Goal: Task Accomplishment & Management: Use online tool/utility

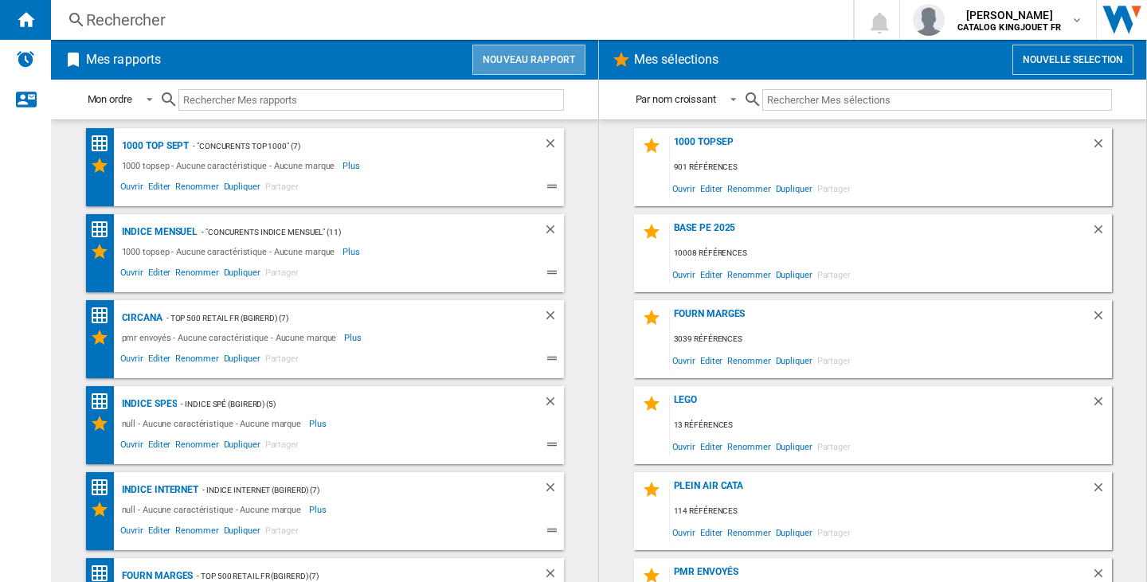
click at [517, 45] on button "Nouveau rapport" at bounding box center [528, 60] width 113 height 30
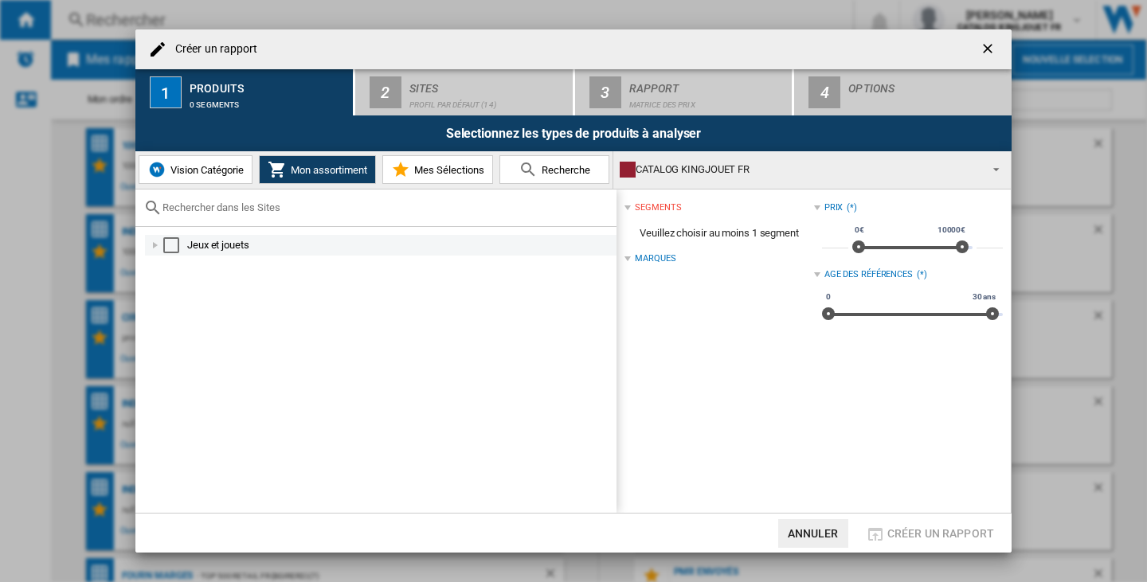
click at [165, 245] on div "Select" at bounding box center [171, 245] width 16 height 16
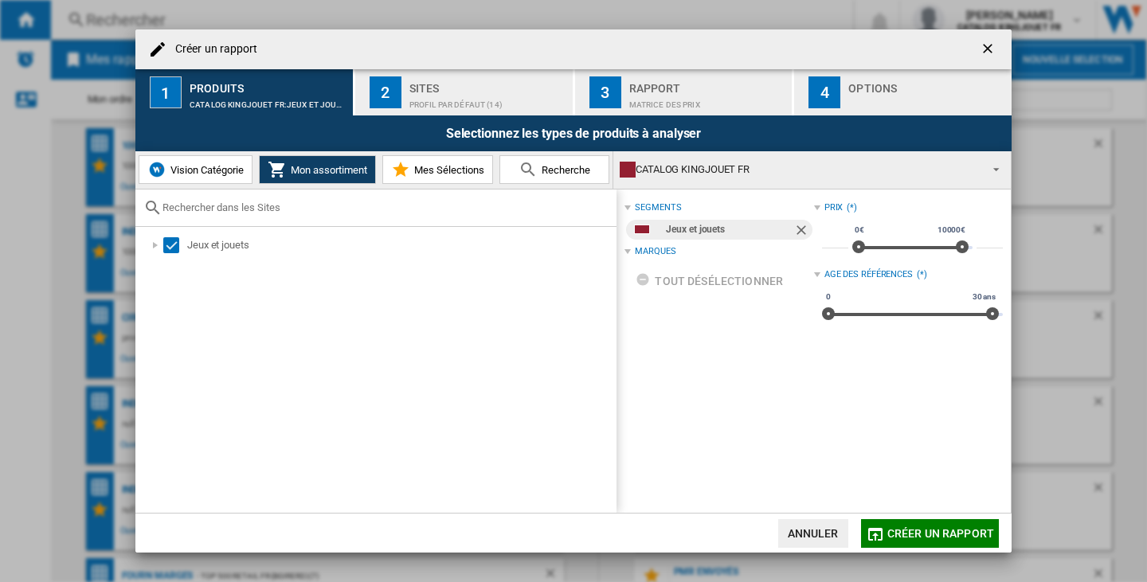
click at [476, 100] on div "Profil par défaut (14)" at bounding box center [487, 100] width 157 height 17
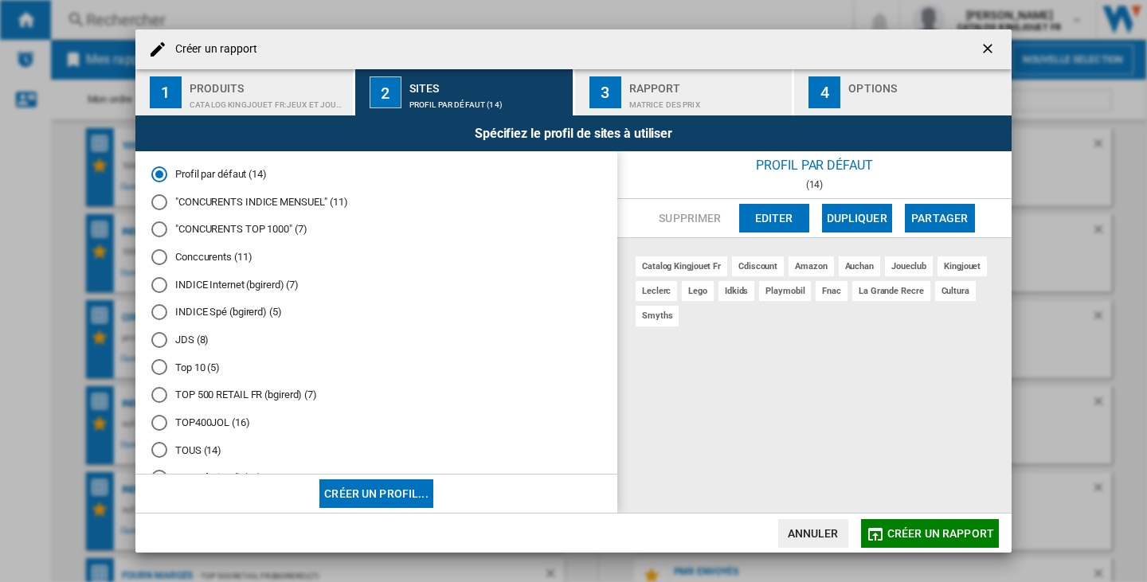
click at [233, 255] on md-radio-button "Conccurents (11)" at bounding box center [376, 257] width 450 height 15
click at [190, 340] on md-radio-button "JDS (8)" at bounding box center [376, 339] width 450 height 15
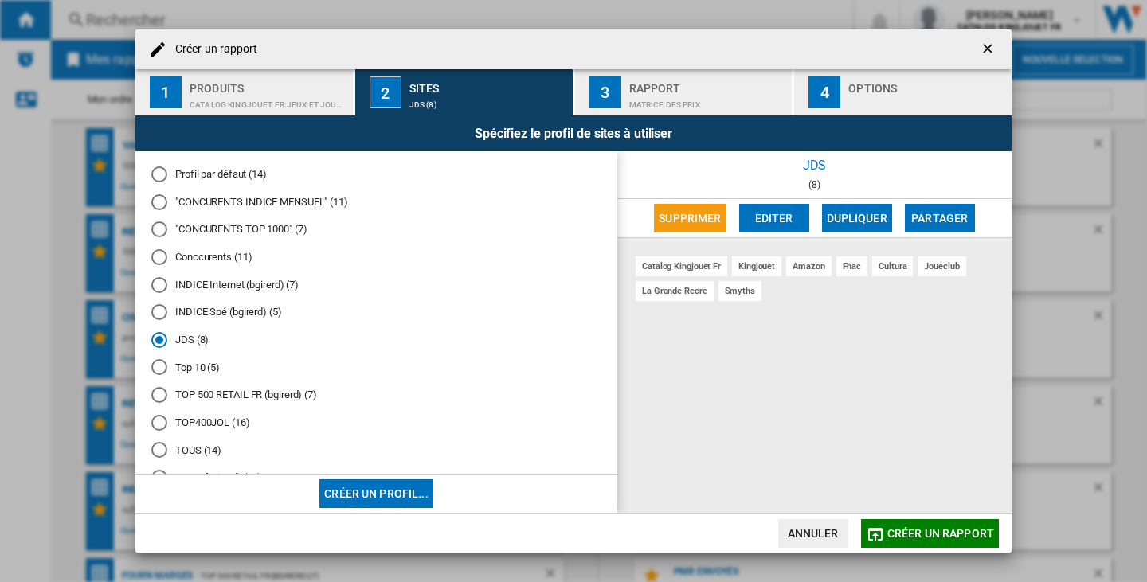
click at [190, 364] on md-radio-button "Top 10 (5)" at bounding box center [376, 367] width 450 height 15
click at [190, 338] on md-radio-button "JDS (8)" at bounding box center [376, 339] width 450 height 15
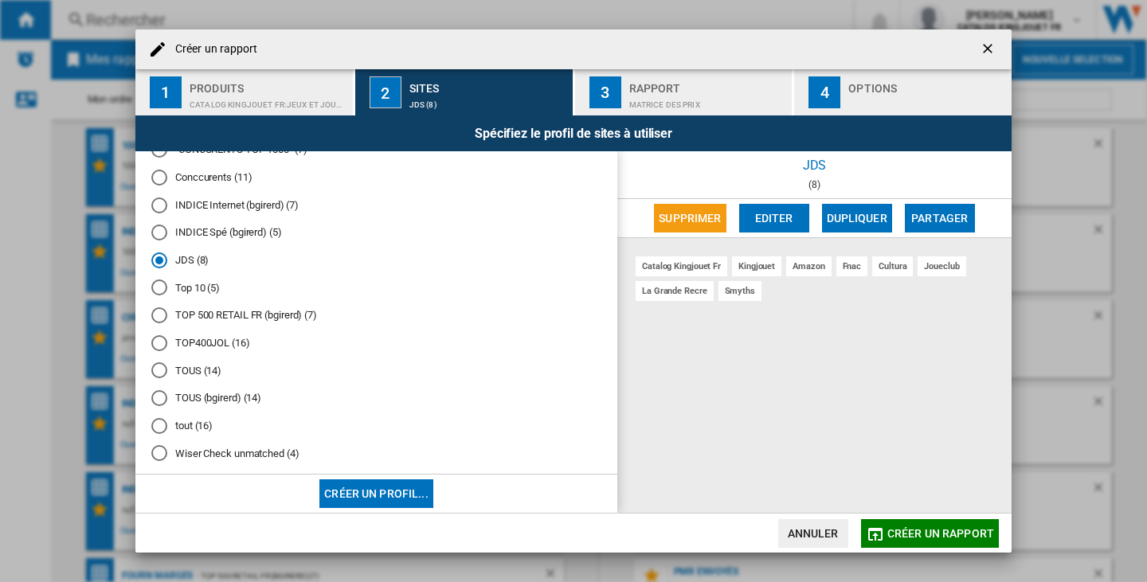
scroll to position [98, 0]
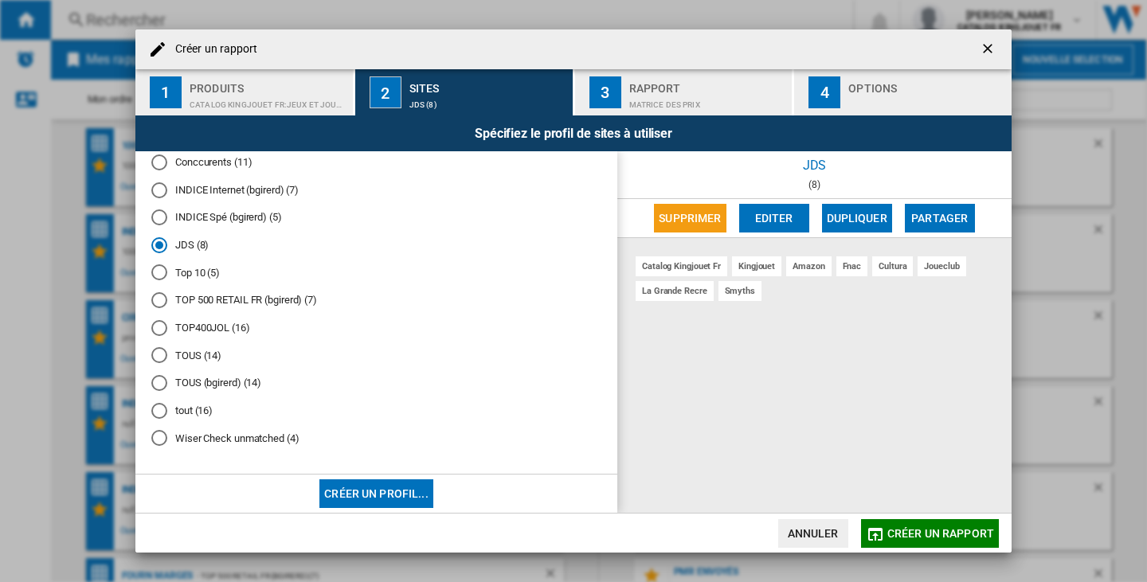
click at [956, 536] on span "Créer un rapport" at bounding box center [940, 533] width 107 height 13
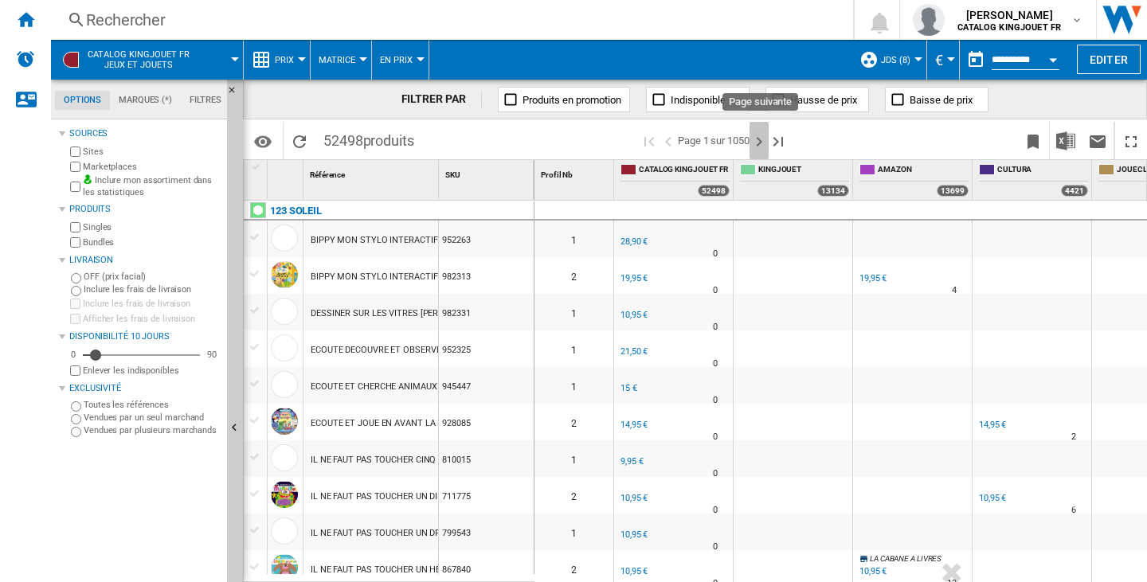
click at [766, 139] on ng-md-icon "Page suivante" at bounding box center [758, 141] width 19 height 19
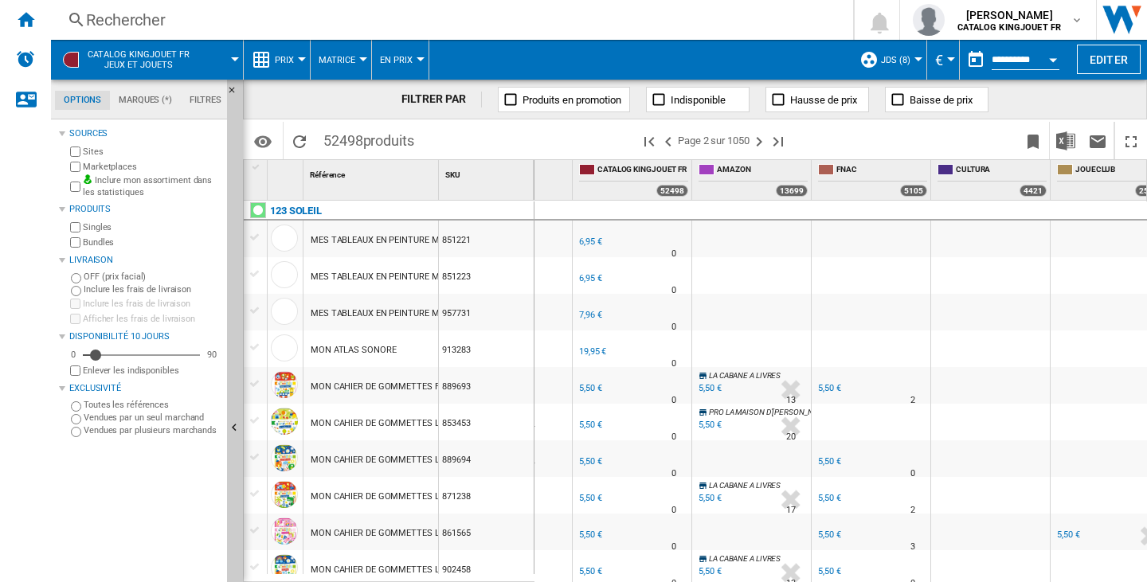
scroll to position [0, 72]
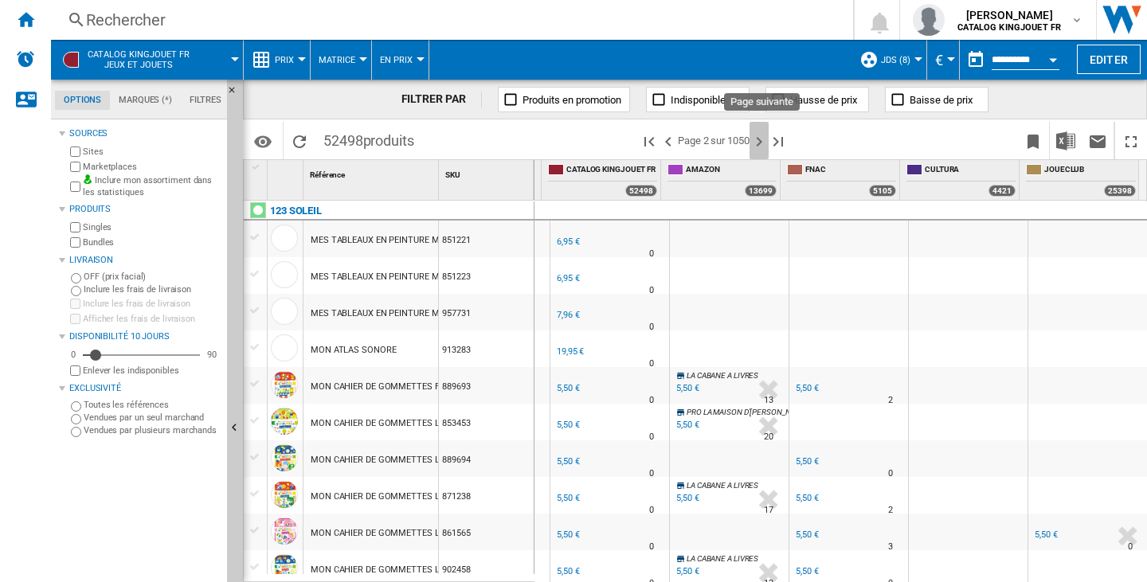
click at [763, 138] on ng-md-icon "Page suivante" at bounding box center [758, 141] width 19 height 19
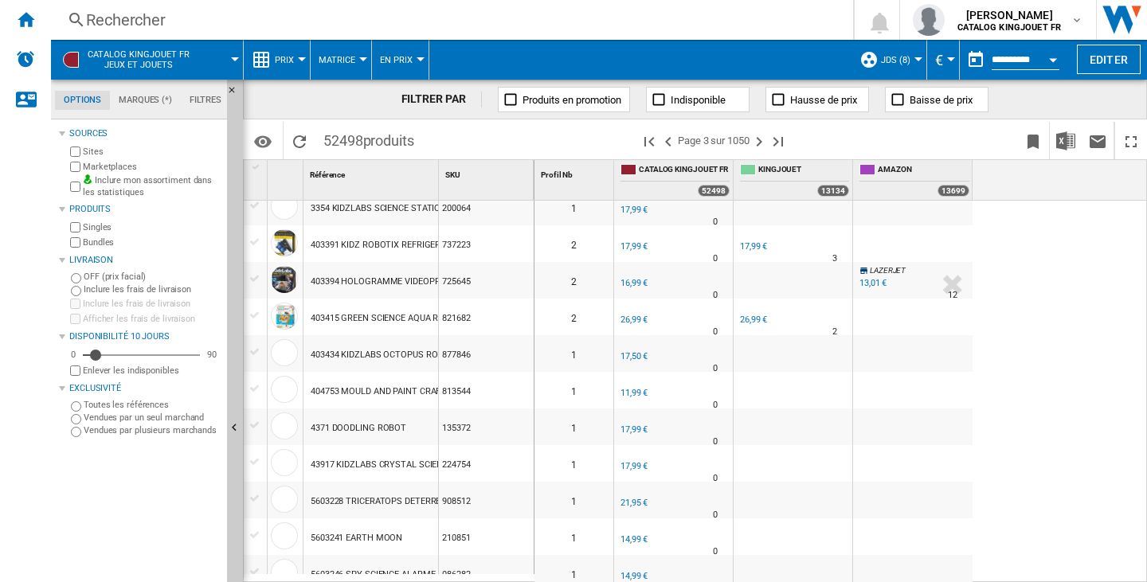
scroll to position [717, 0]
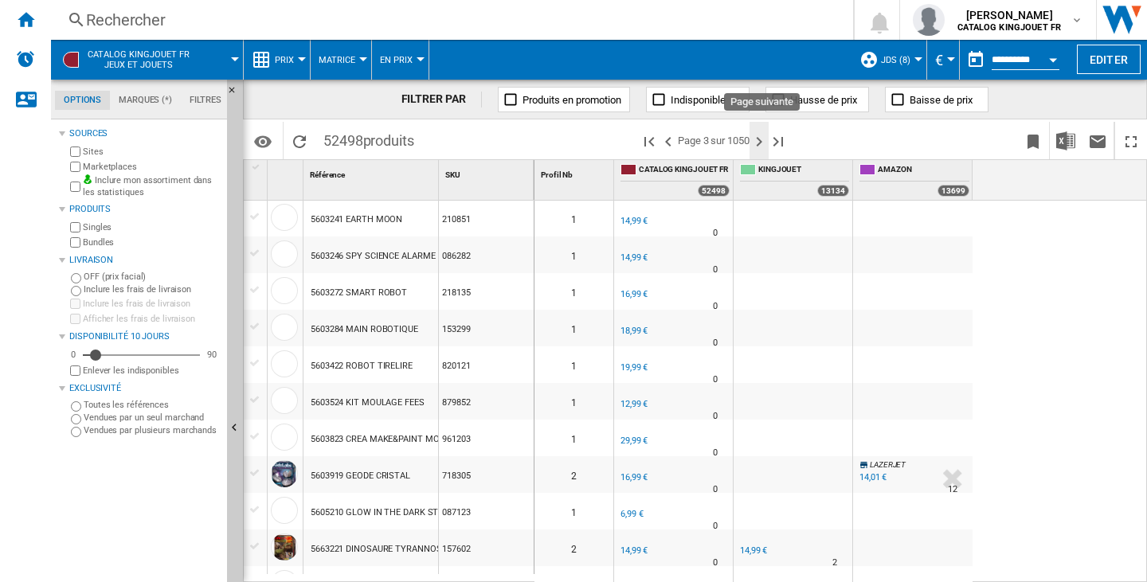
click at [754, 135] on ng-md-icon "Page suivante" at bounding box center [758, 141] width 19 height 19
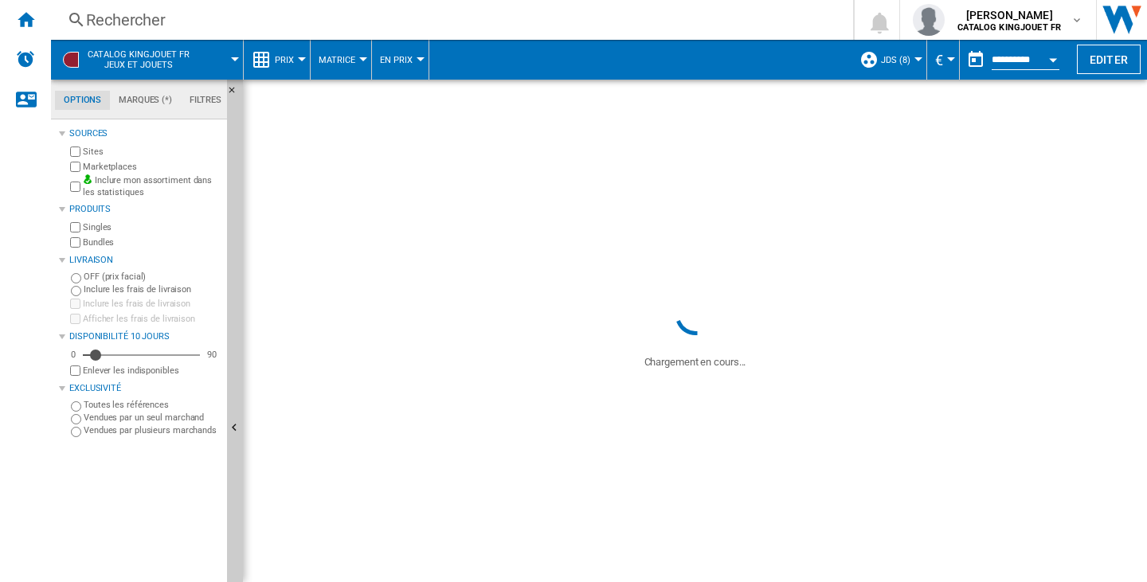
click at [891, 68] on button "JDS (8)" at bounding box center [899, 60] width 37 height 40
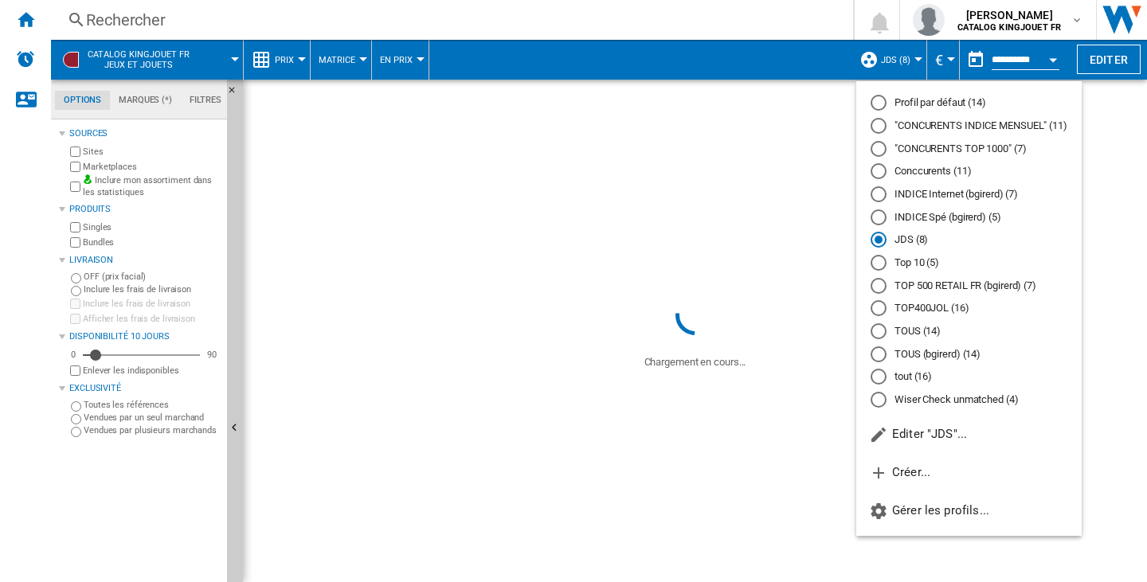
click at [936, 105] on md-radio-button "Profil par défaut (14)" at bounding box center [969, 103] width 197 height 15
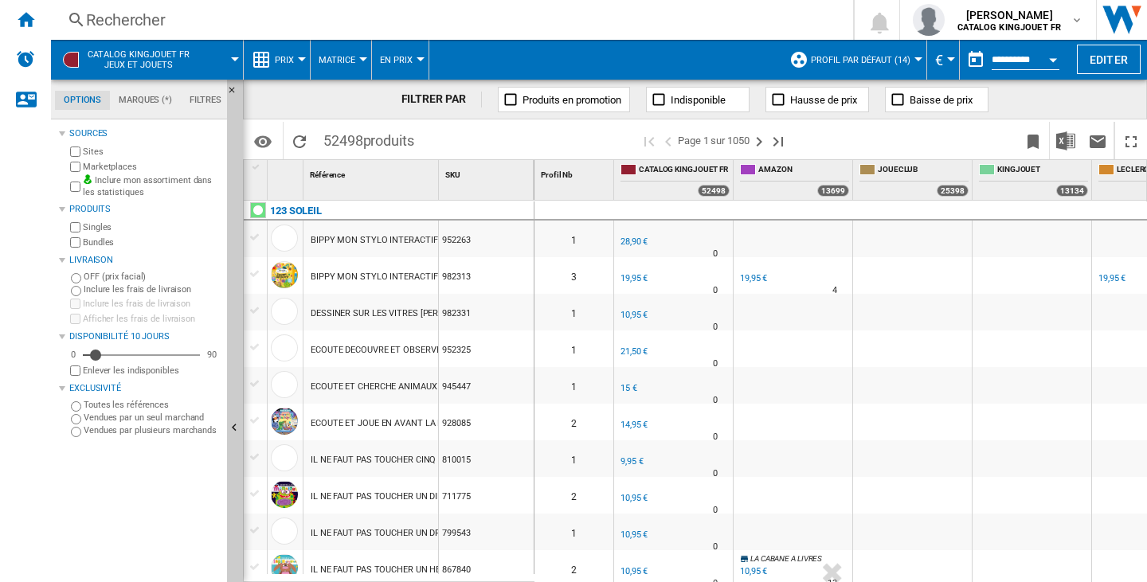
scroll to position [0, 192]
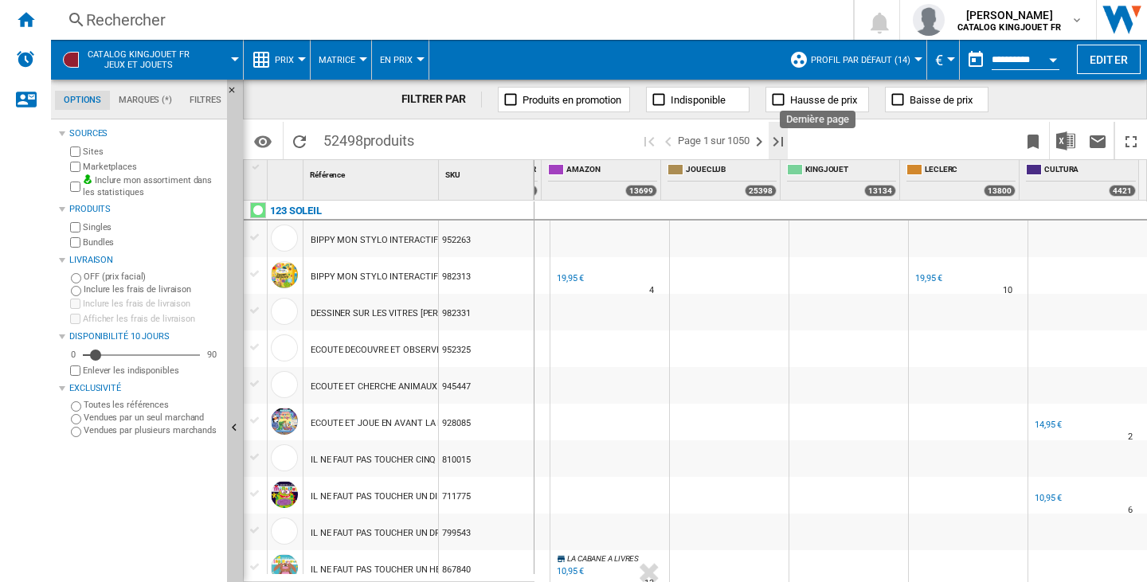
click at [773, 143] on ng-md-icon "Dernière page" at bounding box center [778, 141] width 19 height 19
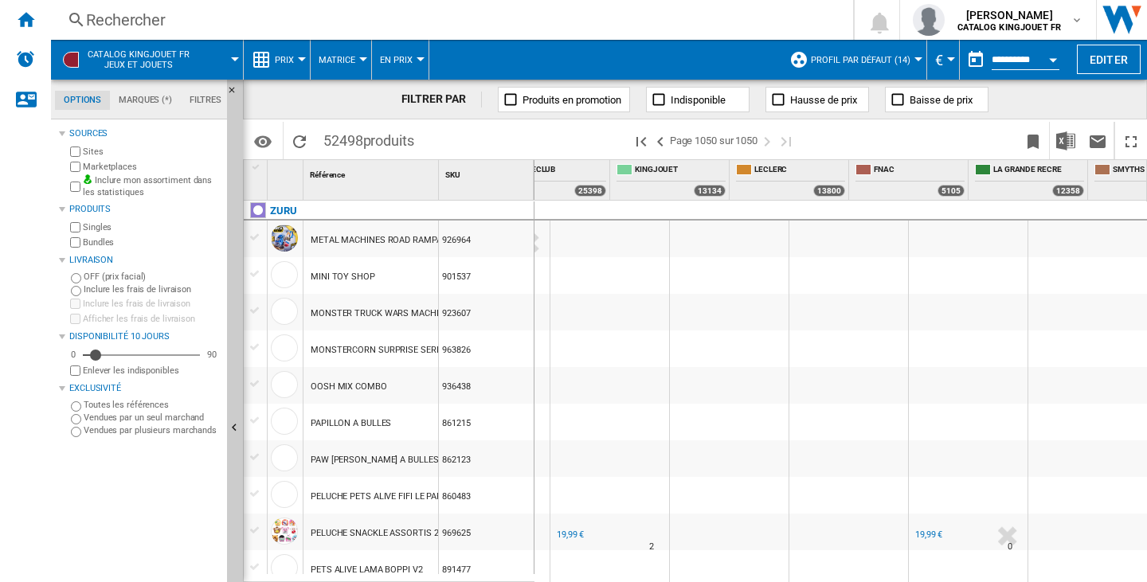
scroll to position [0, 550]
